Goal: Task Accomplishment & Management: Use online tool/utility

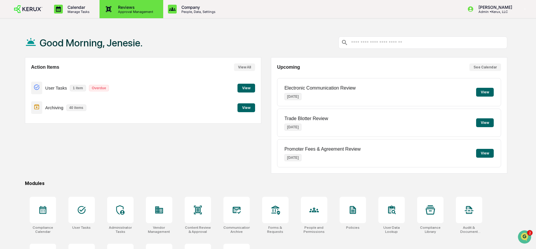
click at [125, 12] on p "Approval Management" at bounding box center [134, 12] width 43 height 4
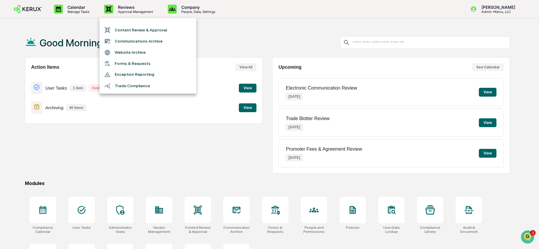
click at [176, 33] on li "Content Review & Approval" at bounding box center [148, 29] width 97 height 11
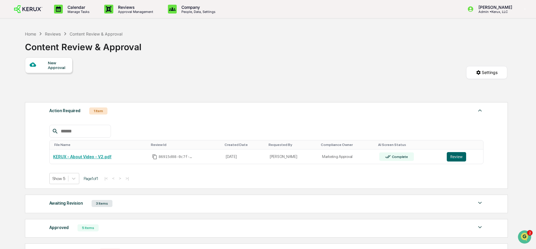
click at [60, 64] on div "New Approval" at bounding box center [58, 64] width 20 height 9
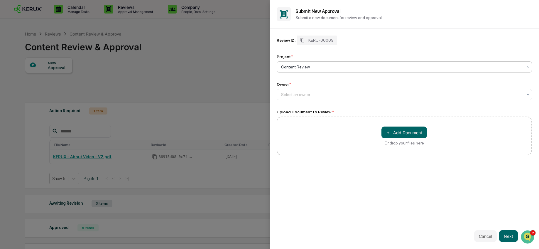
click at [313, 66] on div at bounding box center [402, 67] width 242 height 6
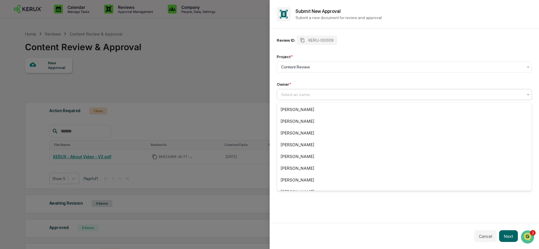
click at [315, 97] on div at bounding box center [402, 95] width 242 height 6
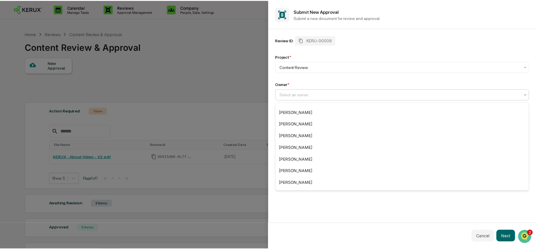
scroll to position [48, 0]
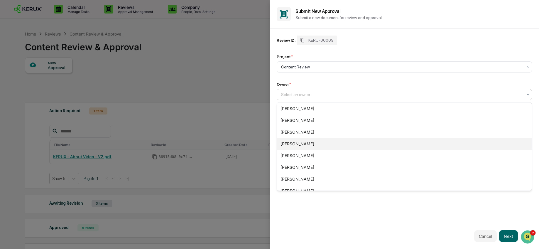
click at [341, 140] on div "[PERSON_NAME]" at bounding box center [404, 144] width 255 height 12
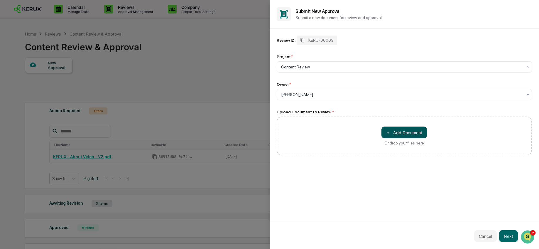
click at [414, 134] on button "＋ Add Document" at bounding box center [405, 133] width 46 height 12
click at [489, 234] on button "Cancel" at bounding box center [486, 236] width 23 height 12
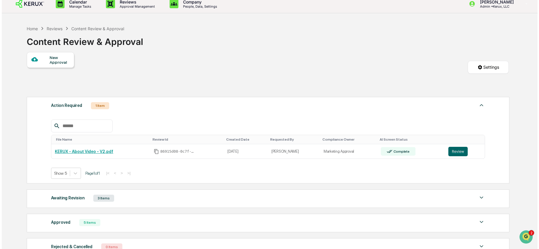
scroll to position [0, 0]
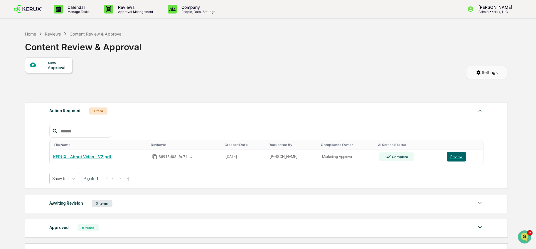
click at [494, 73] on html "Calendar Manage Tasks Reviews Approval Management Company People, Data, Setting…" at bounding box center [268, 124] width 536 height 249
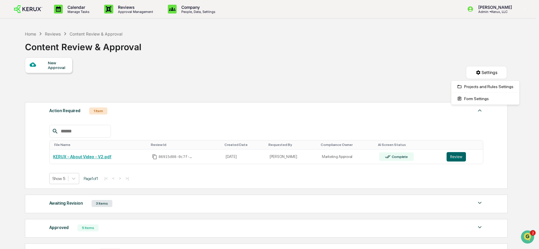
click at [354, 65] on html "Calendar Manage Tasks Reviews Approval Management Company People, Data, Setting…" at bounding box center [269, 124] width 539 height 249
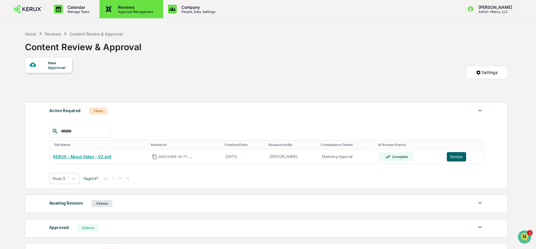
click at [127, 11] on p "Approval Management" at bounding box center [134, 12] width 43 height 4
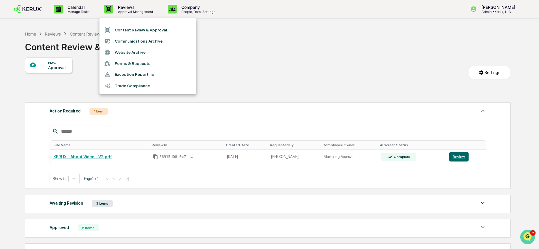
click at [526, 236] on img "Open customer support" at bounding box center [528, 237] width 15 height 12
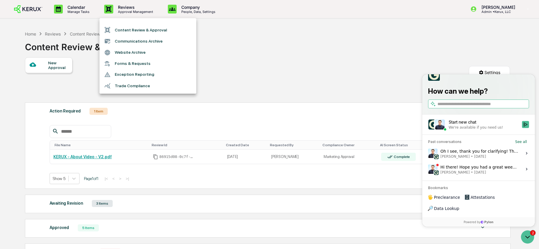
click at [329, 70] on div at bounding box center [269, 124] width 539 height 249
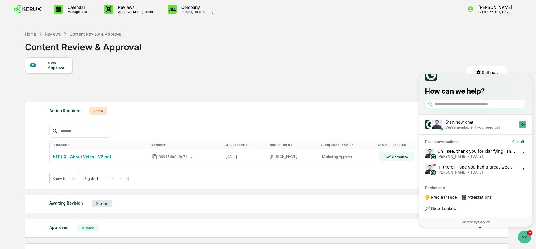
click at [60, 63] on div "New Approval" at bounding box center [58, 64] width 20 height 9
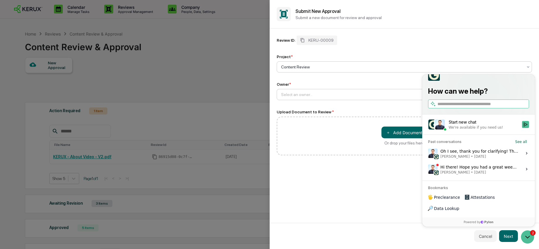
click at [359, 97] on div at bounding box center [402, 95] width 242 height 6
click at [529, 238] on div "Cancel Next" at bounding box center [405, 236] width 270 height 26
click at [528, 237] on div "Cancel Next" at bounding box center [405, 236] width 270 height 26
click at [486, 238] on button "Cancel" at bounding box center [486, 236] width 23 height 12
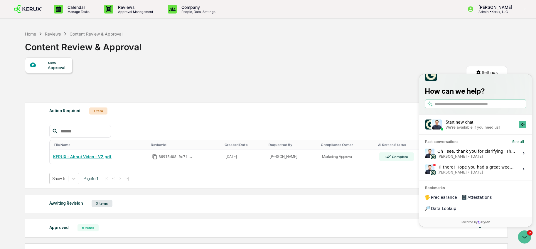
click at [454, 60] on div "New Approval Settings" at bounding box center [266, 78] width 482 height 42
click at [526, 237] on icon "Open customer support" at bounding box center [524, 237] width 15 height 15
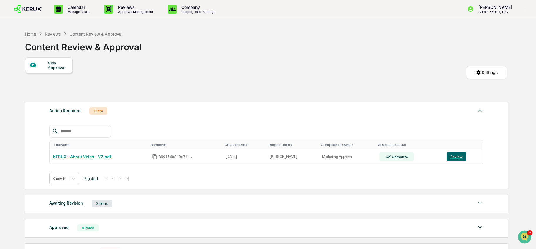
click at [57, 65] on div "New Approval" at bounding box center [58, 64] width 20 height 9
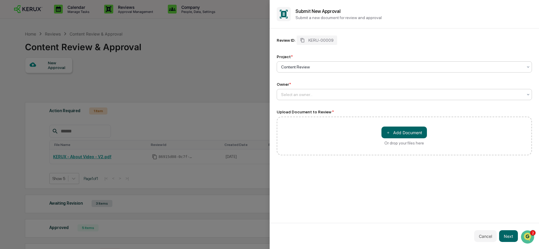
click at [316, 94] on div at bounding box center [402, 95] width 242 height 6
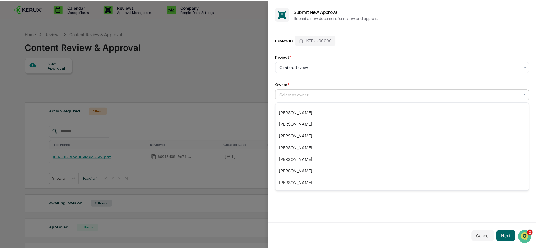
scroll to position [83, 0]
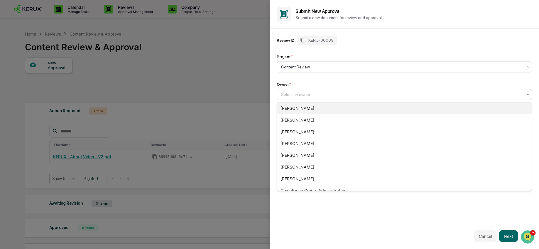
click at [341, 111] on div "[PERSON_NAME]" at bounding box center [404, 108] width 255 height 12
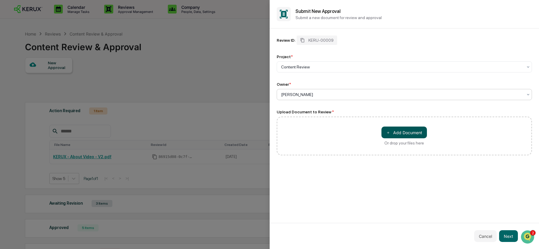
click at [405, 136] on button "＋ Add Document" at bounding box center [405, 133] width 46 height 12
click at [516, 237] on button "Next" at bounding box center [508, 236] width 19 height 12
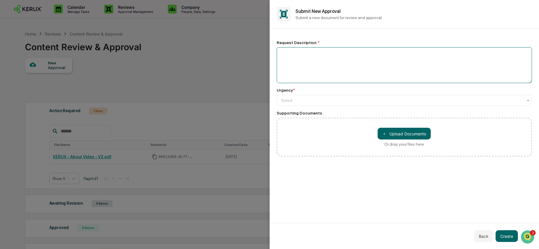
click at [325, 65] on textarea at bounding box center [405, 65] width 256 height 36
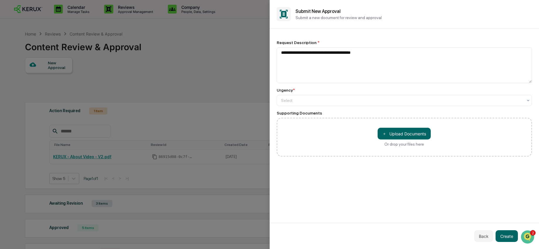
click at [330, 91] on div "Urgency *" at bounding box center [405, 90] width 256 height 5
click at [379, 54] on textarea "**********" at bounding box center [405, 65] width 256 height 36
type textarea "**********"
click at [347, 102] on div at bounding box center [402, 100] width 242 height 6
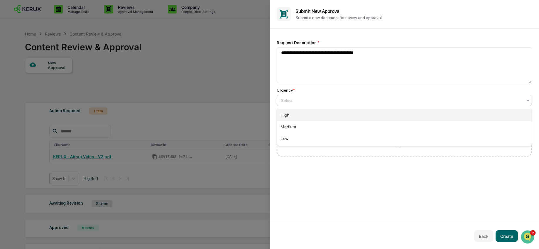
click at [342, 115] on div "High" at bounding box center [404, 115] width 255 height 12
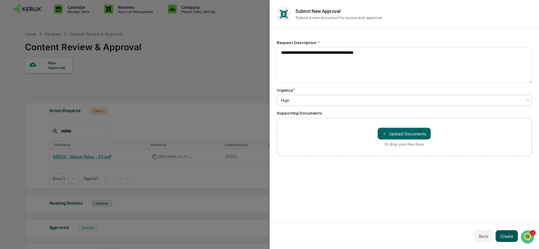
click at [509, 239] on button "Create" at bounding box center [507, 236] width 22 height 12
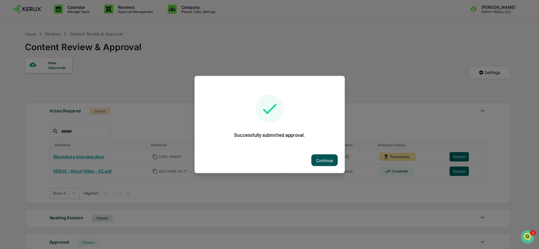
click at [315, 155] on button "Continue" at bounding box center [325, 160] width 26 height 12
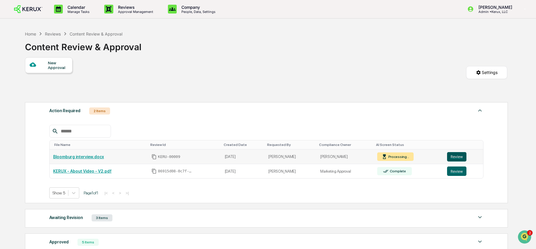
click at [457, 159] on button "Review" at bounding box center [456, 156] width 19 height 9
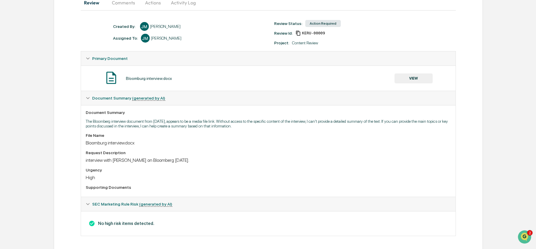
scroll to position [69, 0]
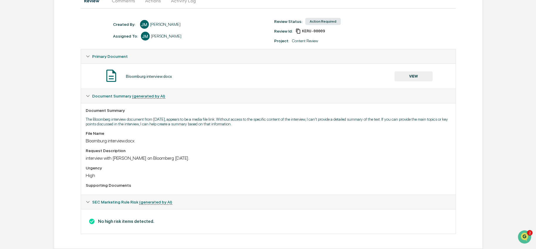
click at [327, 18] on div "Action Required" at bounding box center [323, 21] width 36 height 7
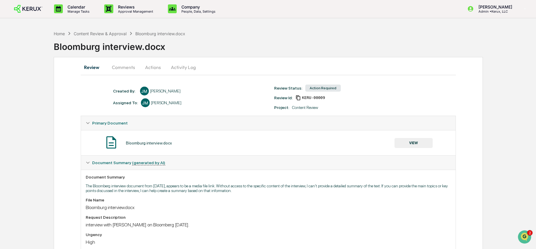
scroll to position [0, 0]
click at [285, 31] on div "Home Content Review & Approval Bloomburg interview.docx Bloomburg interview.docx" at bounding box center [295, 43] width 482 height 24
